Goal: Obtain resource: Download file/media

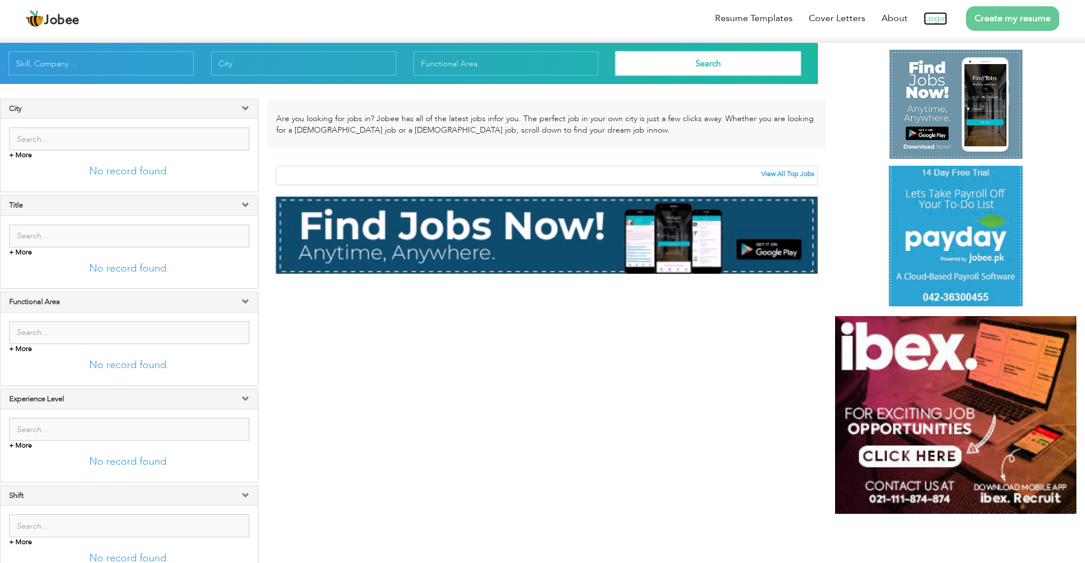
click at [939, 18] on link "Login" at bounding box center [935, 18] width 23 height 13
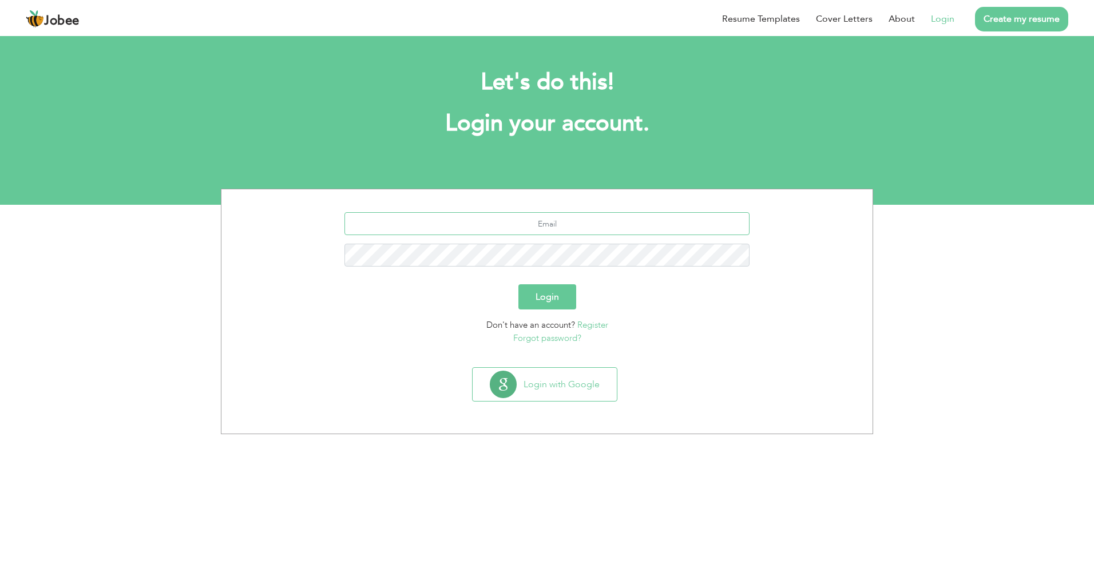
click at [561, 213] on input "text" at bounding box center [547, 223] width 406 height 23
type input "safdarali.vu9726@gmail.com"
click at [518, 284] on button "Login" at bounding box center [547, 296] width 58 height 25
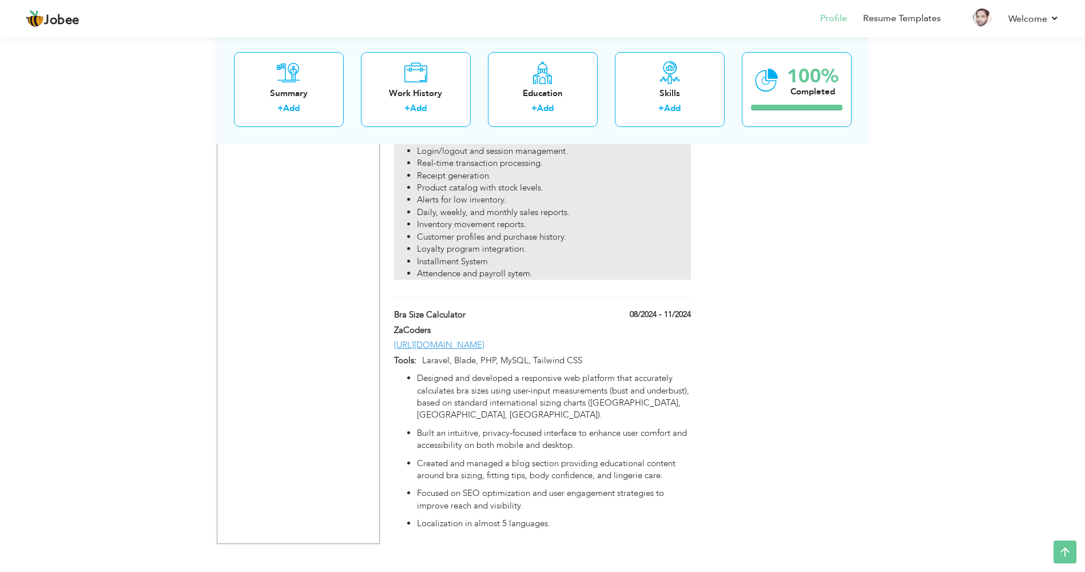
scroll to position [853, 0]
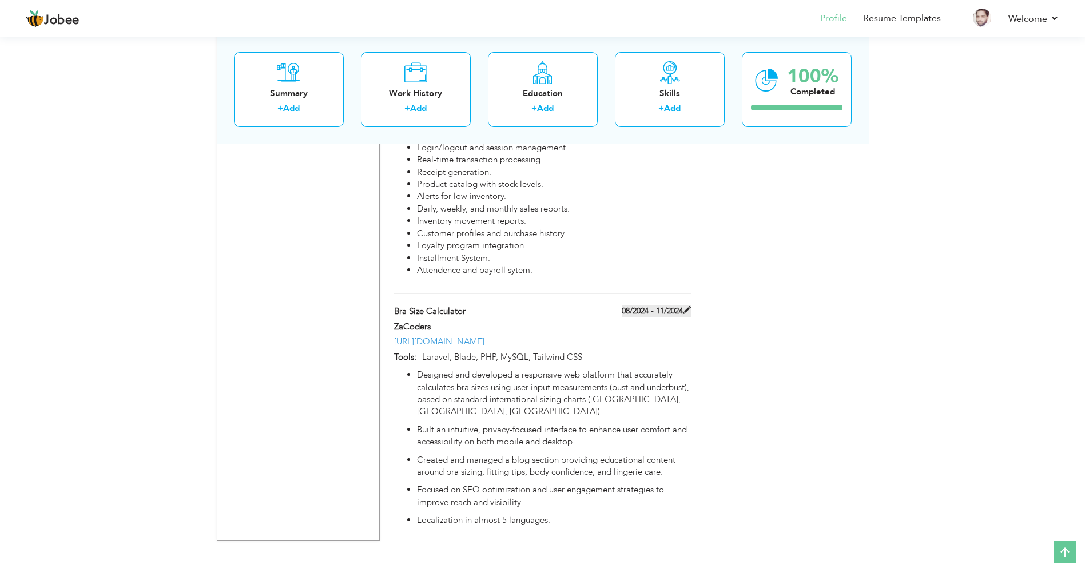
click at [687, 312] on span at bounding box center [687, 310] width 8 height 8
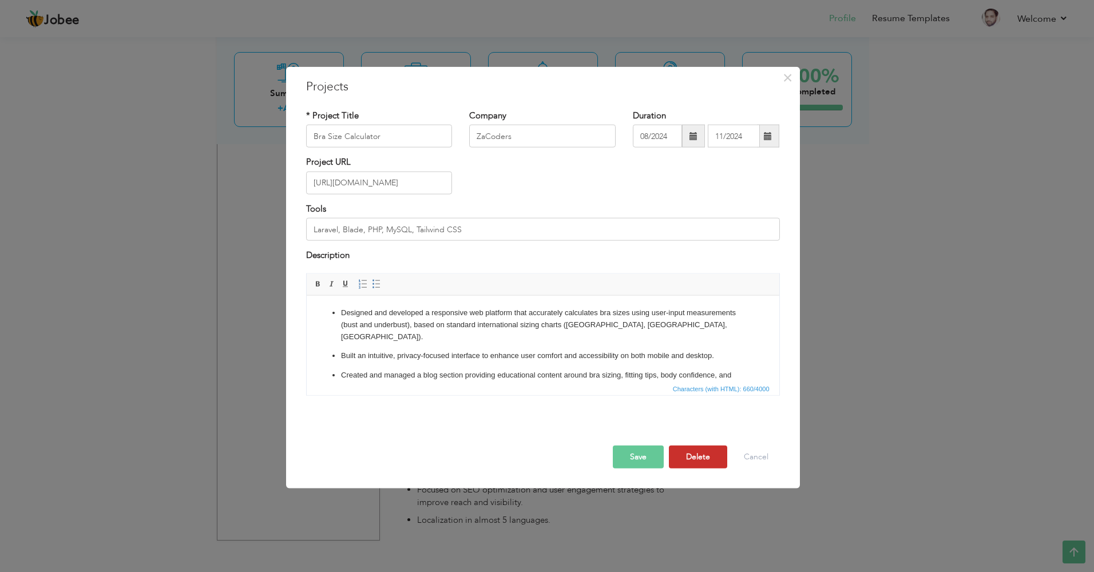
click at [700, 463] on button "Delete" at bounding box center [698, 456] width 58 height 23
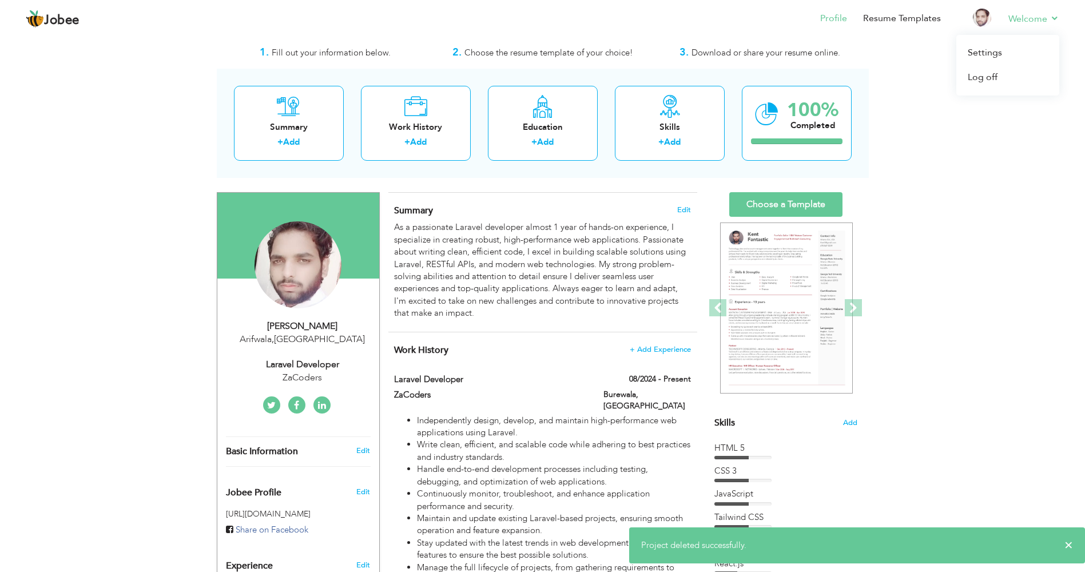
scroll to position [0, 0]
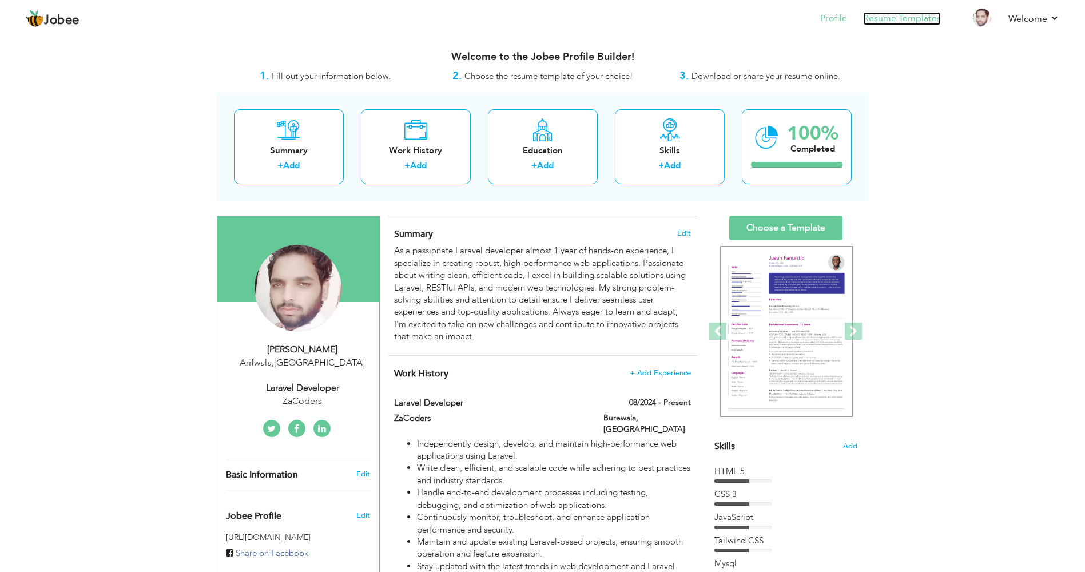
click at [923, 15] on link "Resume Templates" at bounding box center [902, 18] width 78 height 13
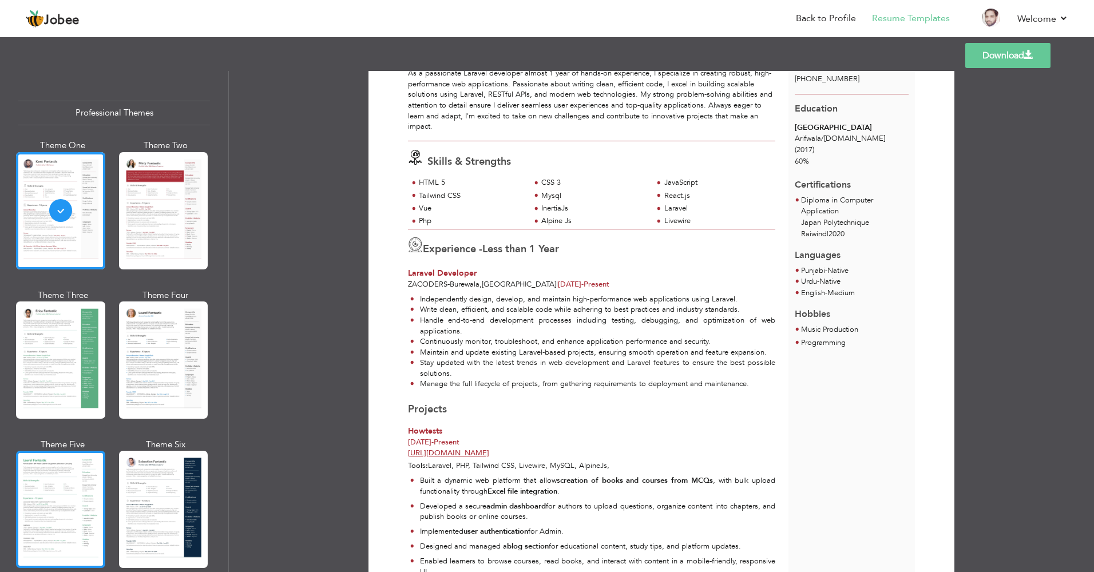
scroll to position [105, 0]
click at [63, 477] on div at bounding box center [60, 509] width 89 height 117
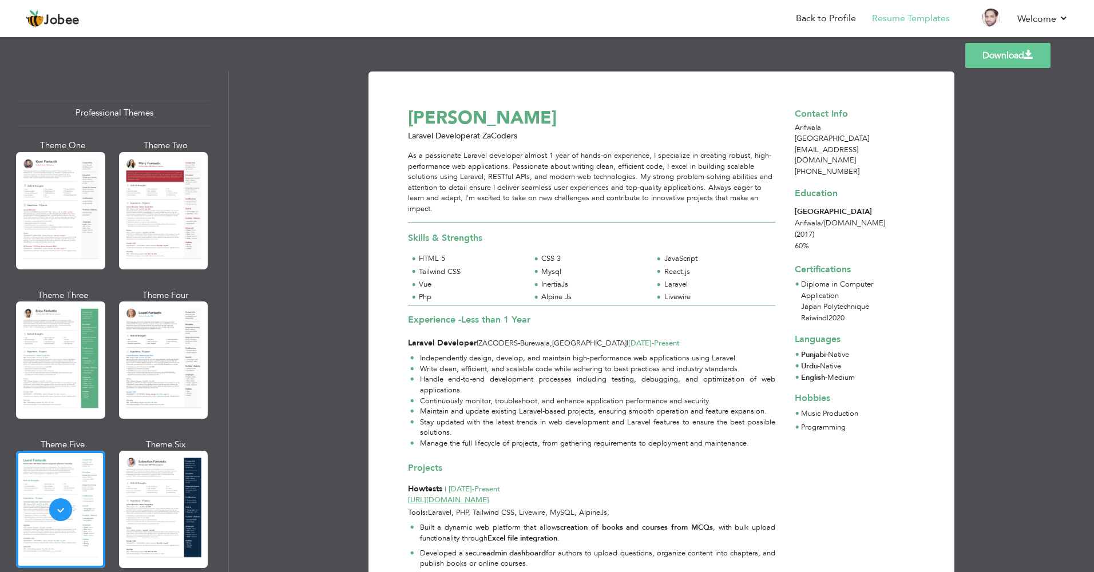
scroll to position [0, 0]
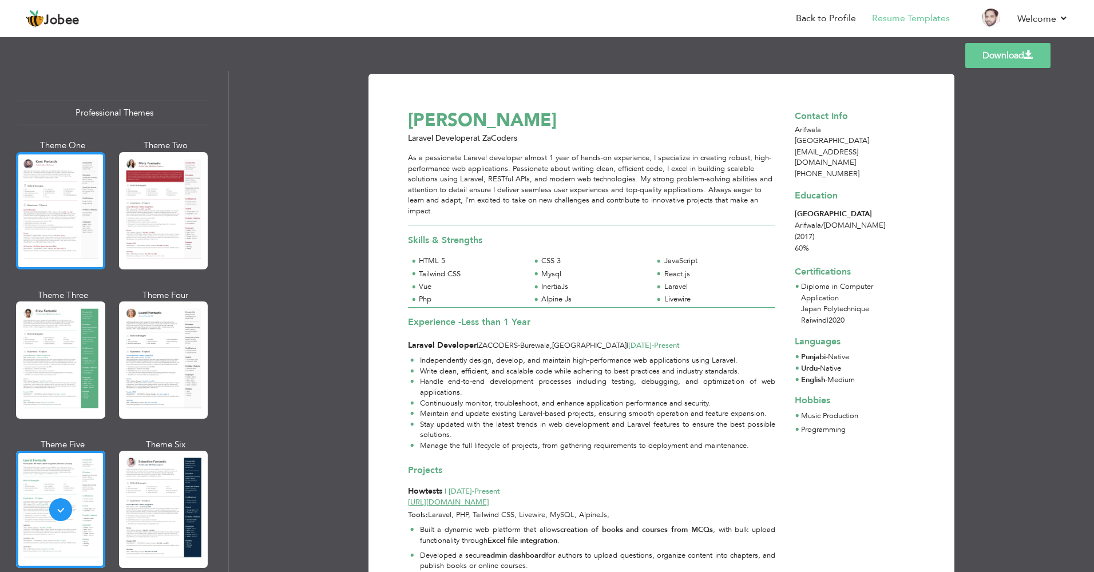
click at [84, 232] on div at bounding box center [60, 210] width 89 height 117
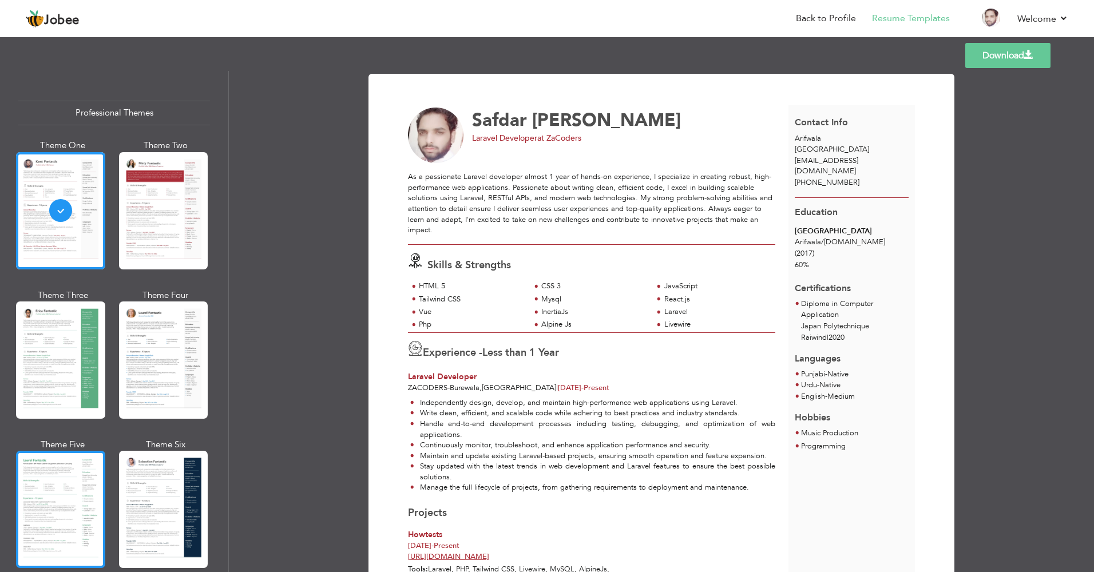
click at [30, 490] on div at bounding box center [60, 509] width 89 height 117
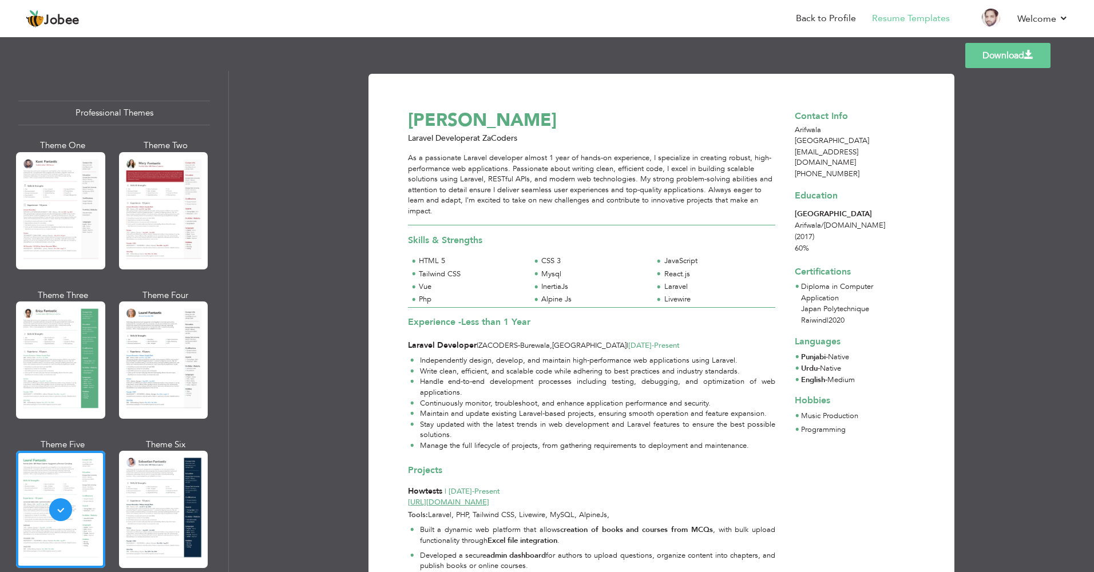
click at [1013, 63] on link "Download" at bounding box center [1007, 55] width 85 height 25
